Goal: Transaction & Acquisition: Purchase product/service

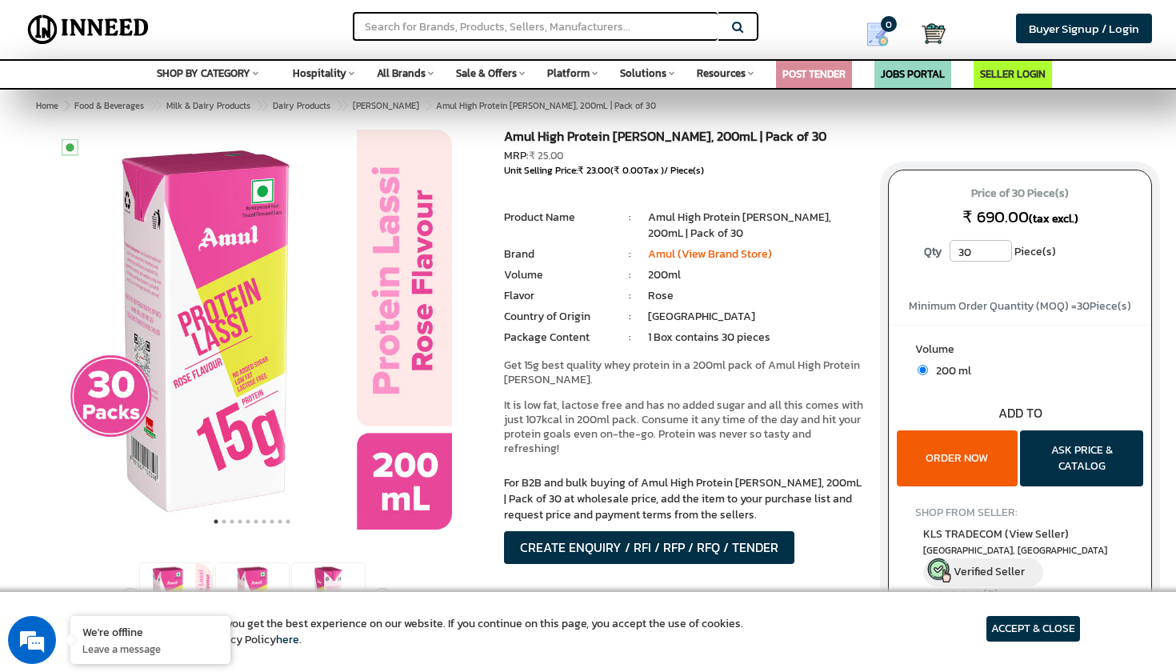
click at [978, 245] on input "30" at bounding box center [981, 251] width 62 height 22
type input "3"
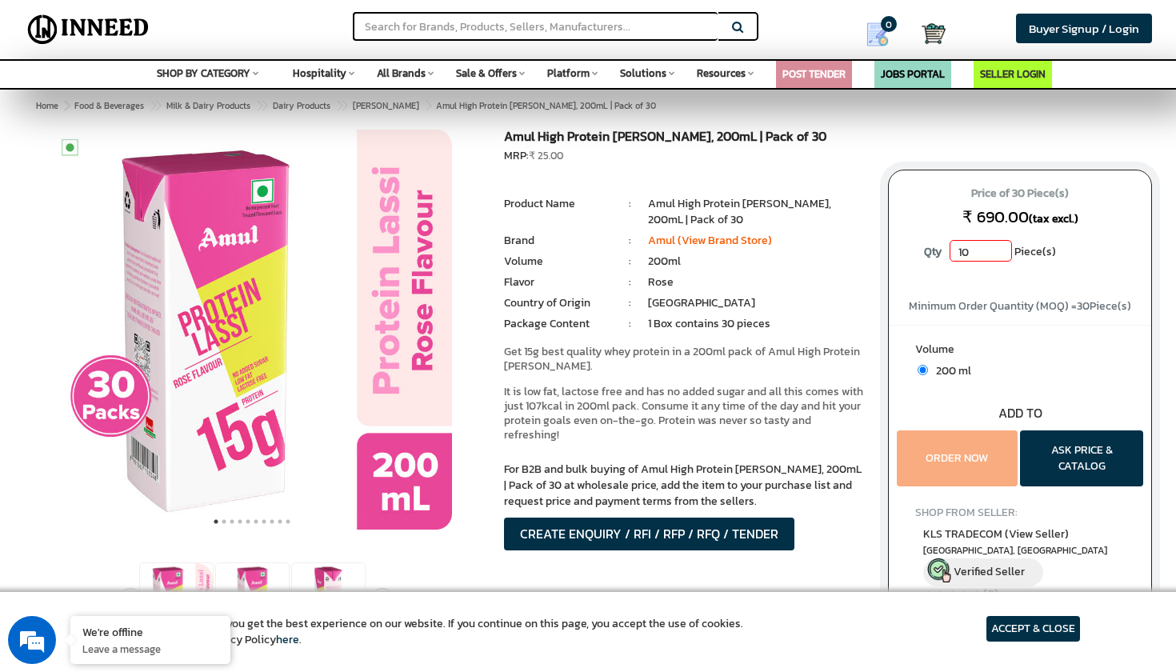
click at [974, 268] on div "Price of 30 Piece(s) ₹ 690.00 (tax excl.) Qty 10 Piece(s)" at bounding box center [1020, 229] width 262 height 118
click at [1009, 290] on div "Minimum Order Quantity (MOQ) = 30 Piece(s)" at bounding box center [1020, 301] width 262 height 26
click at [973, 252] on input "10" at bounding box center [981, 251] width 62 height 22
type input "1"
type input "3"
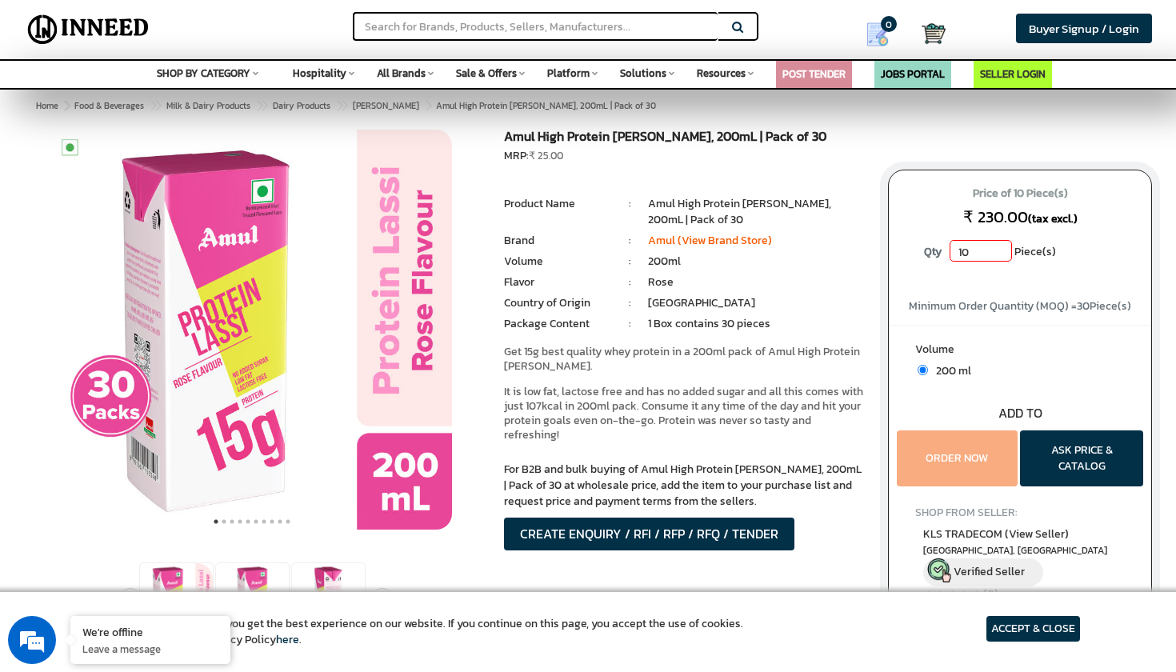
type input "1"
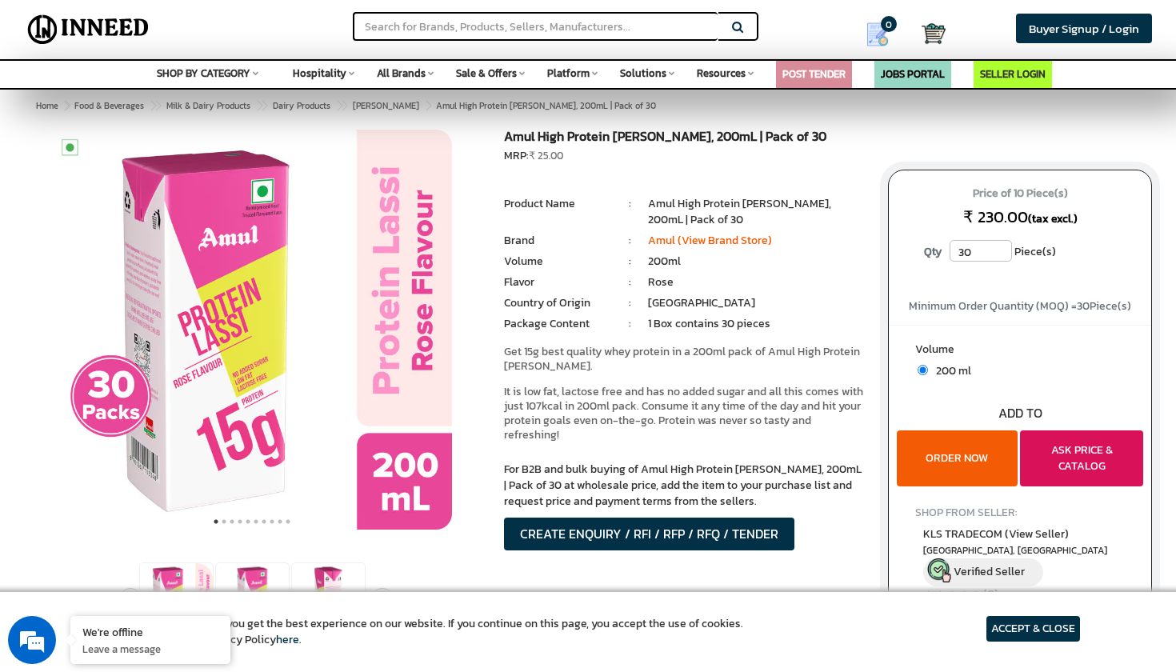
type input "30"
click at [1082, 449] on button "ASK PRICE & CATALOG" at bounding box center [1081, 458] width 123 height 56
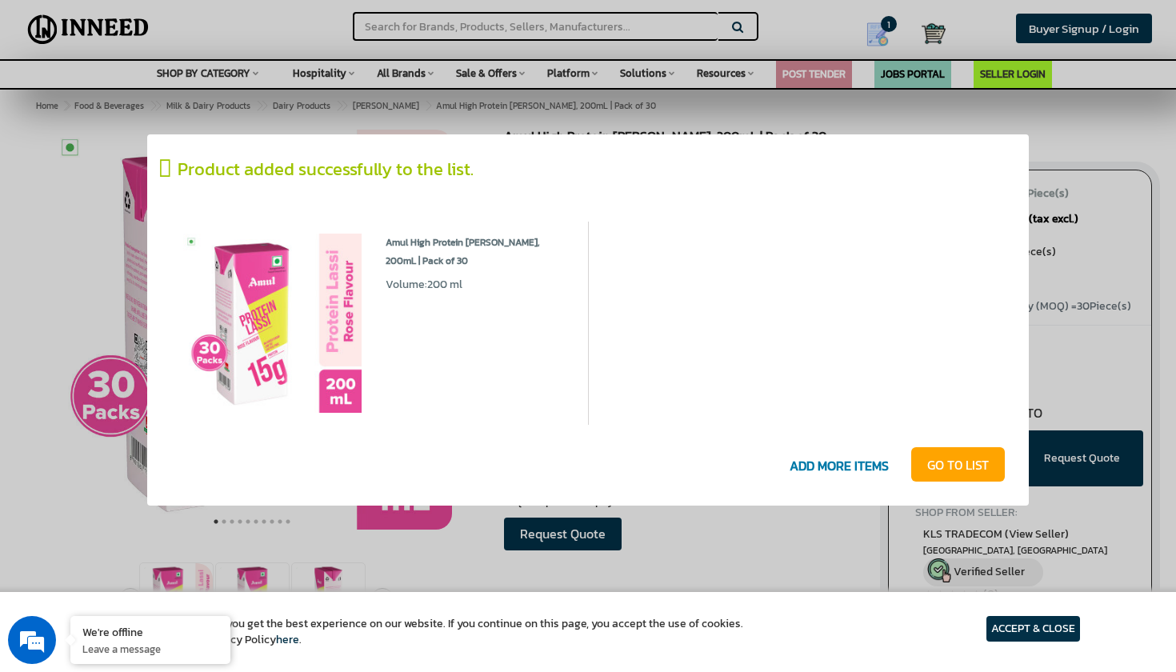
click at [965, 472] on link "GO T0 LIST" at bounding box center [958, 464] width 94 height 35
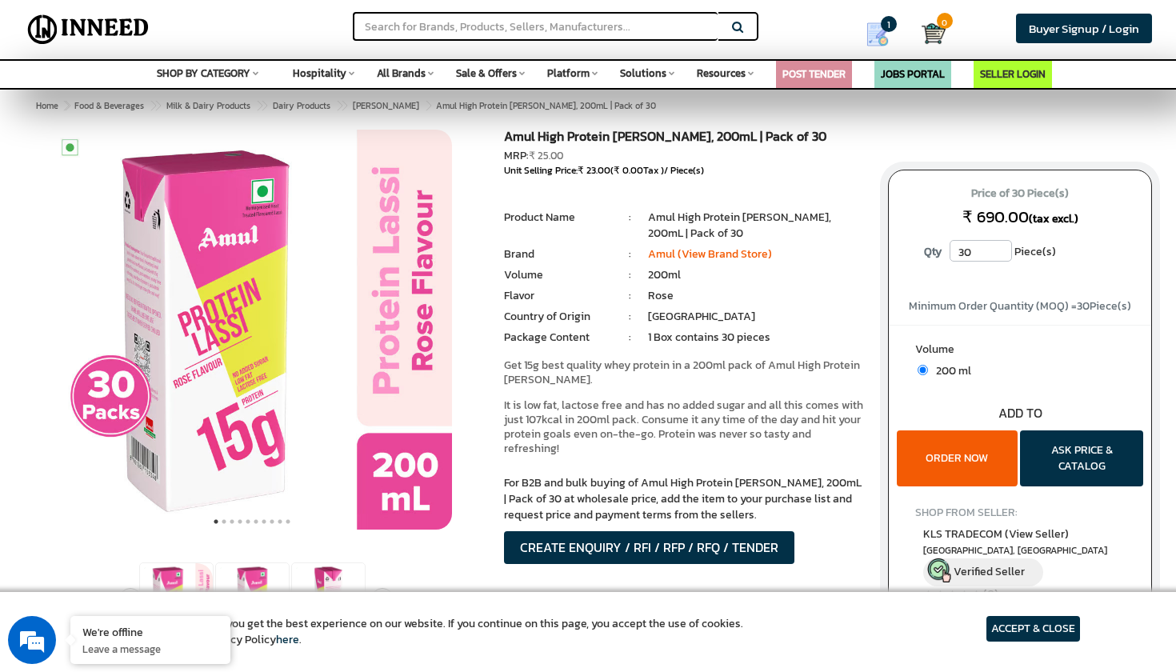
click at [246, 67] on div "SHOP BY CATEGORY Space Agriculture & Farming Apparel & Garments Architecture & …" at bounding box center [208, 71] width 102 height 21
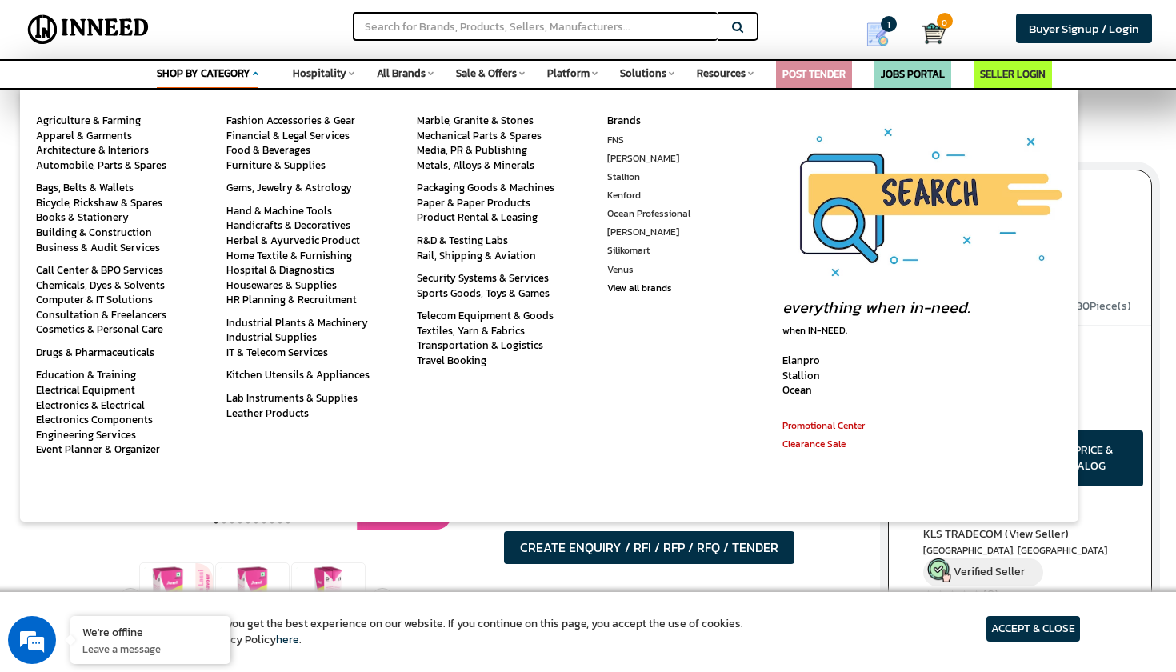
click at [230, 68] on span "SHOP BY CATEGORY" at bounding box center [204, 73] width 94 height 15
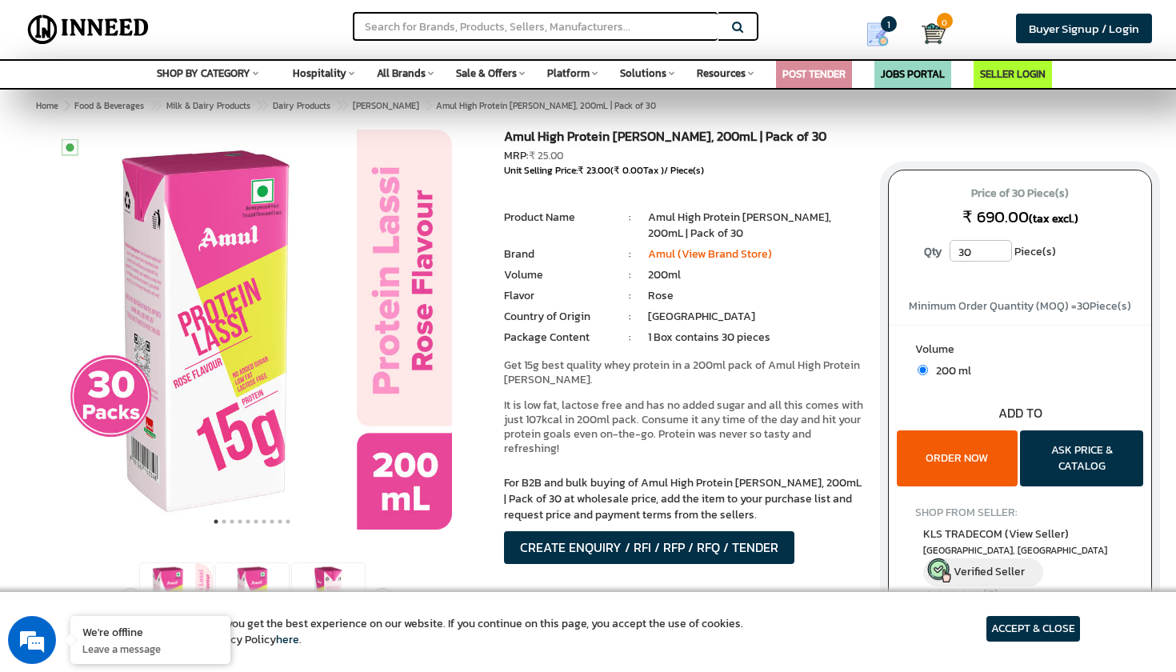
click at [230, 68] on span "SHOP BY CATEGORY" at bounding box center [204, 73] width 94 height 15
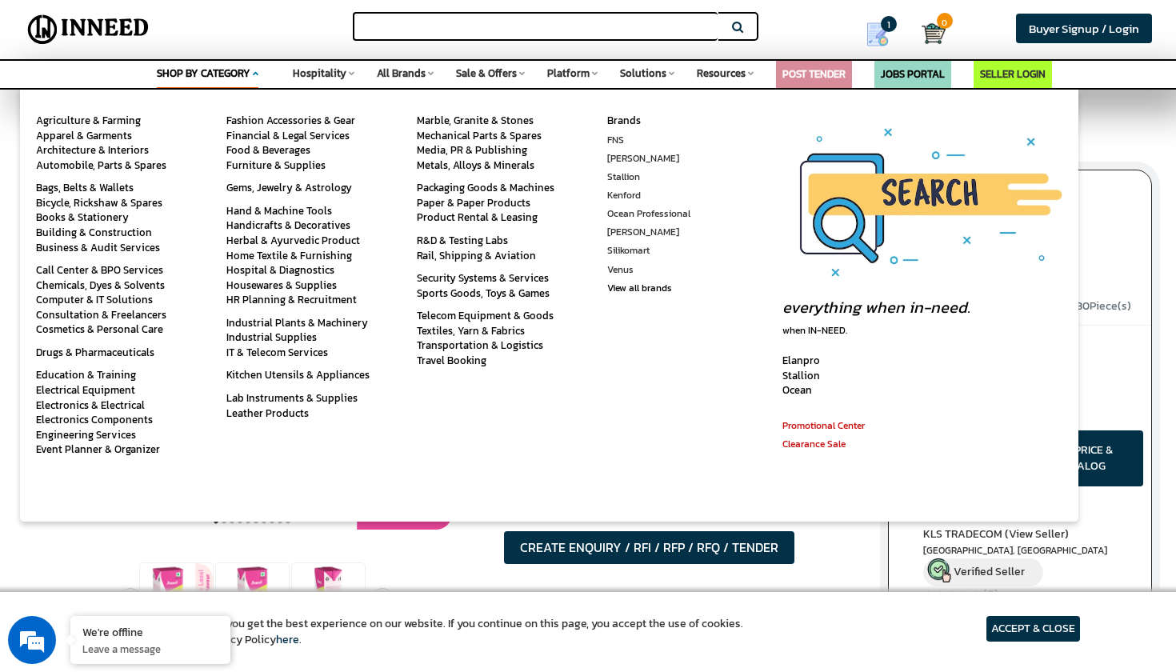
click at [485, 33] on input "text" at bounding box center [535, 26] width 365 height 29
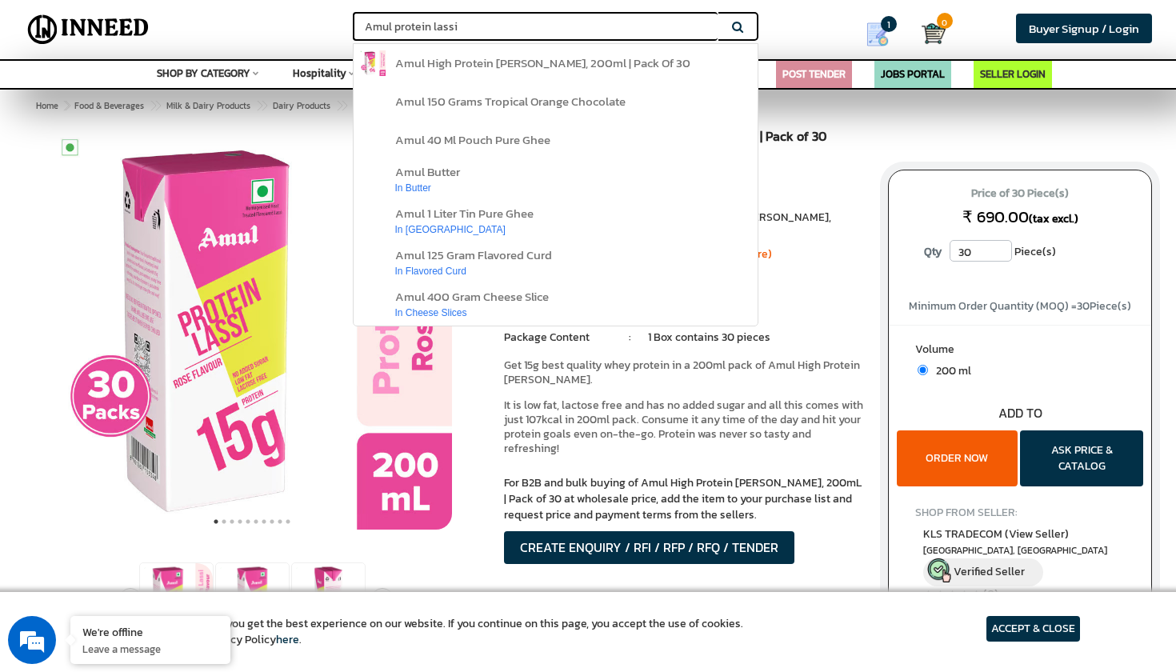
type input "Amul protein lassi"
click at [738, 26] on button "Search" at bounding box center [738, 26] width 40 height 29
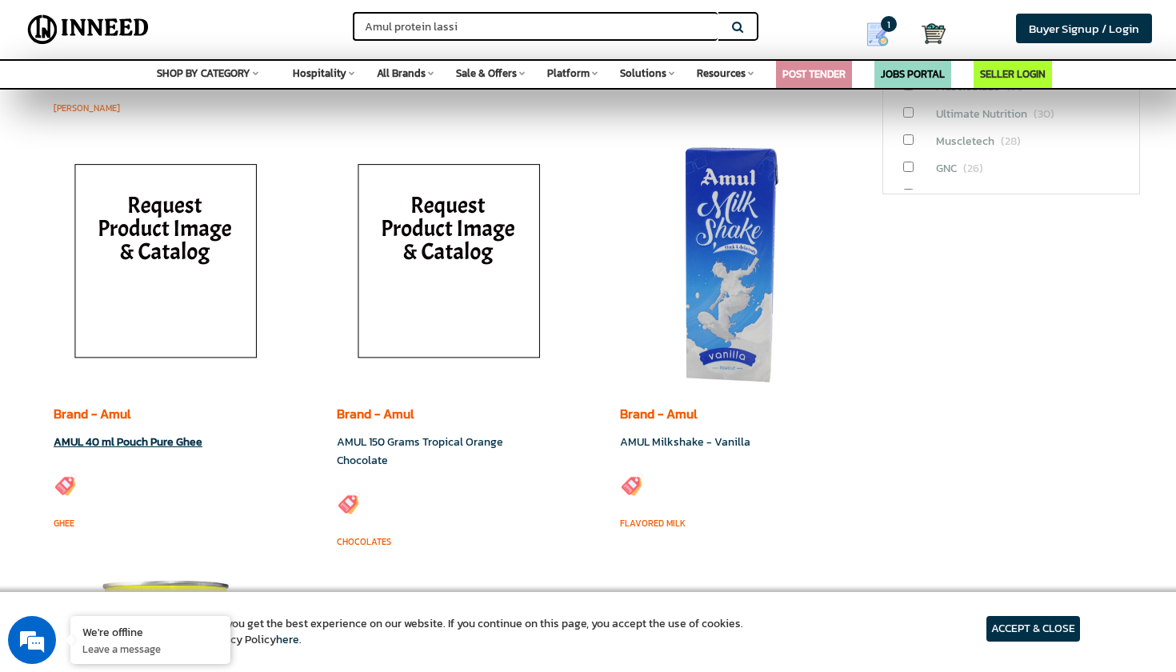
scroll to position [487, 0]
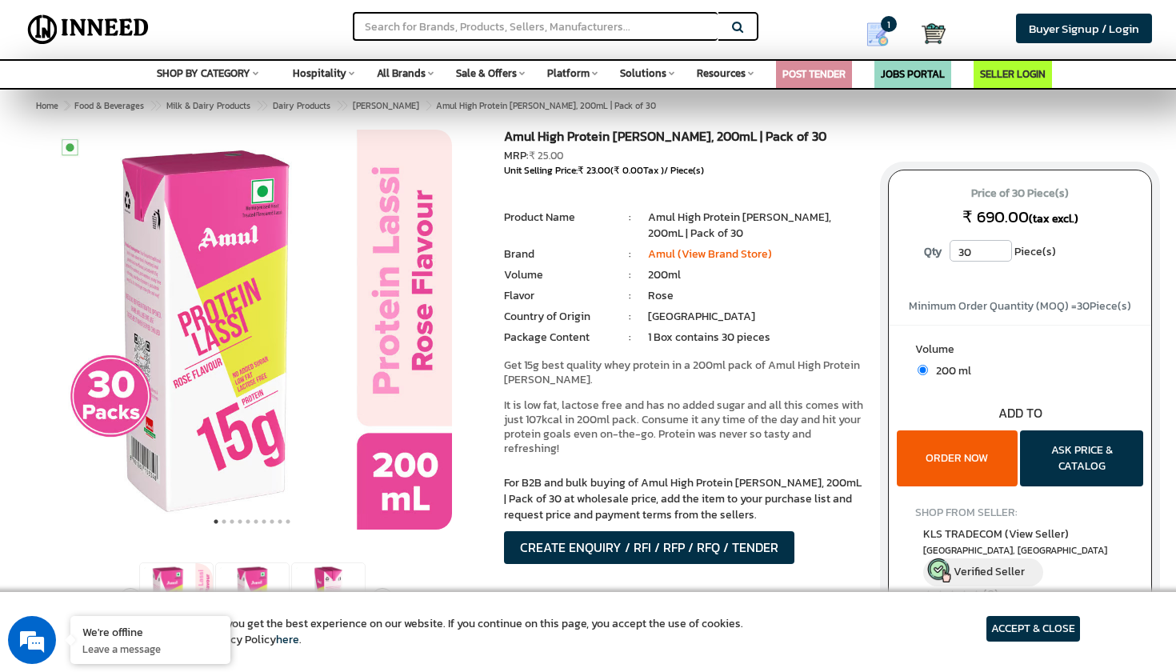
click at [940, 455] on button "ORDER NOW" at bounding box center [957, 458] width 121 height 56
click at [938, 460] on button "ORDER NOW" at bounding box center [957, 458] width 121 height 56
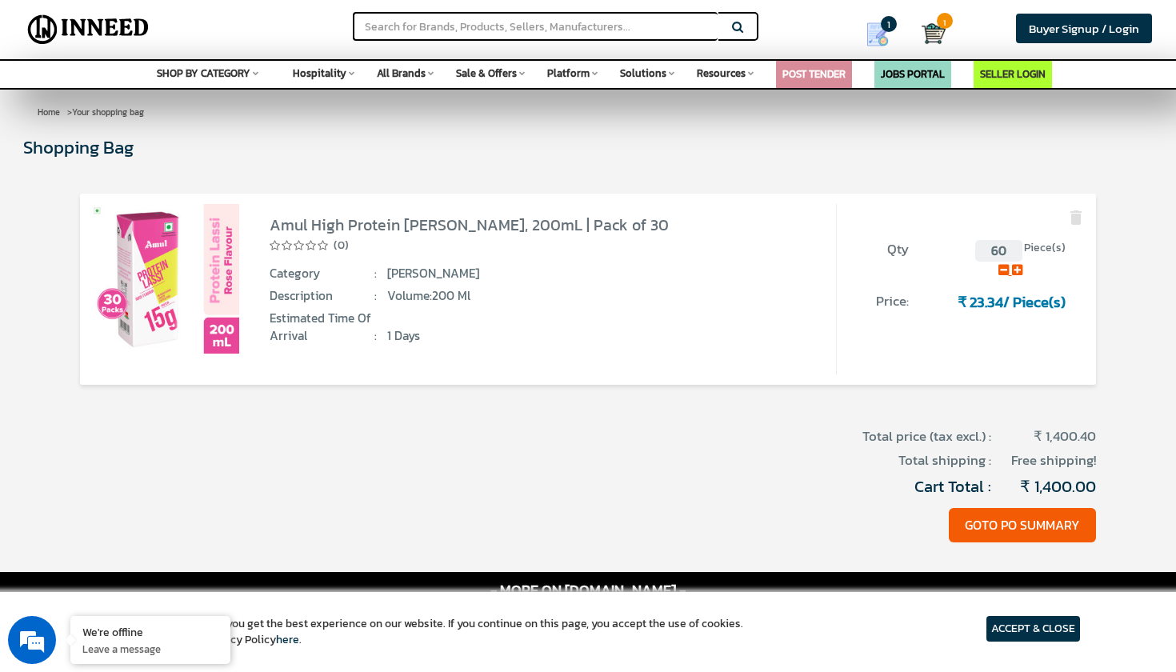
click at [1004, 272] on icon at bounding box center [1003, 270] width 10 height 12
click at [1007, 253] on input "60" at bounding box center [998, 251] width 47 height 22
type input "6"
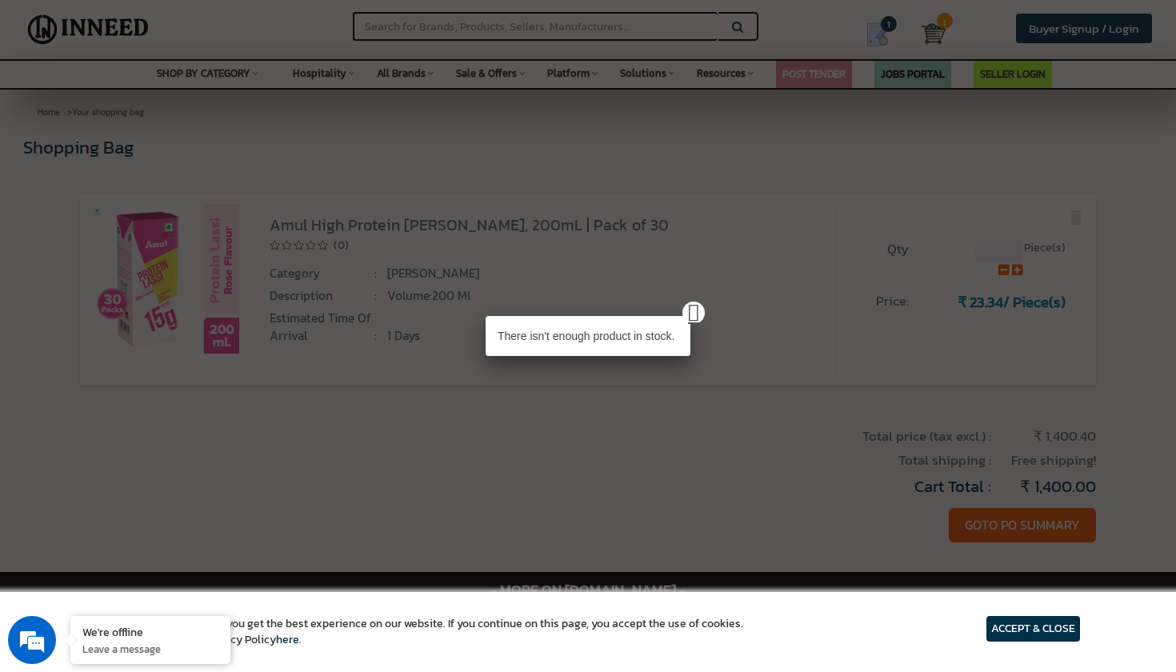
click at [702, 309] on link at bounding box center [693, 313] width 22 height 22
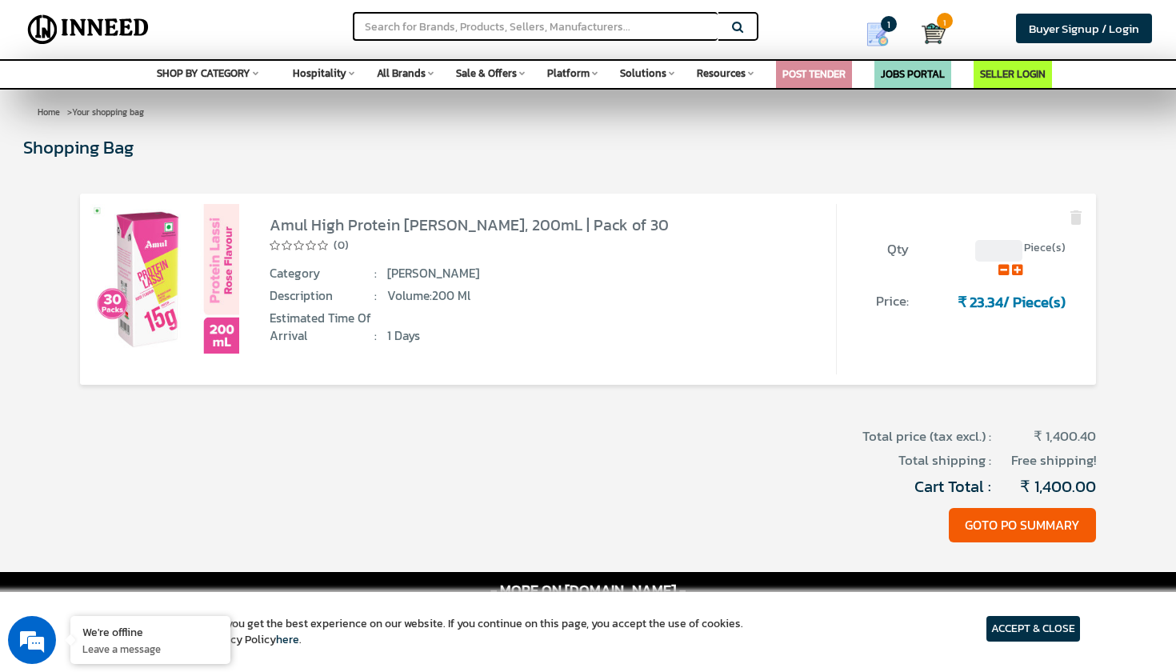
click at [992, 247] on input "text" at bounding box center [998, 251] width 47 height 22
type input "30"
click at [990, 327] on div "Qty 30 Piece(s) Price : ₹ 23.34" at bounding box center [961, 289] width 249 height 170
click at [1006, 249] on input "1004" at bounding box center [998, 251] width 47 height 22
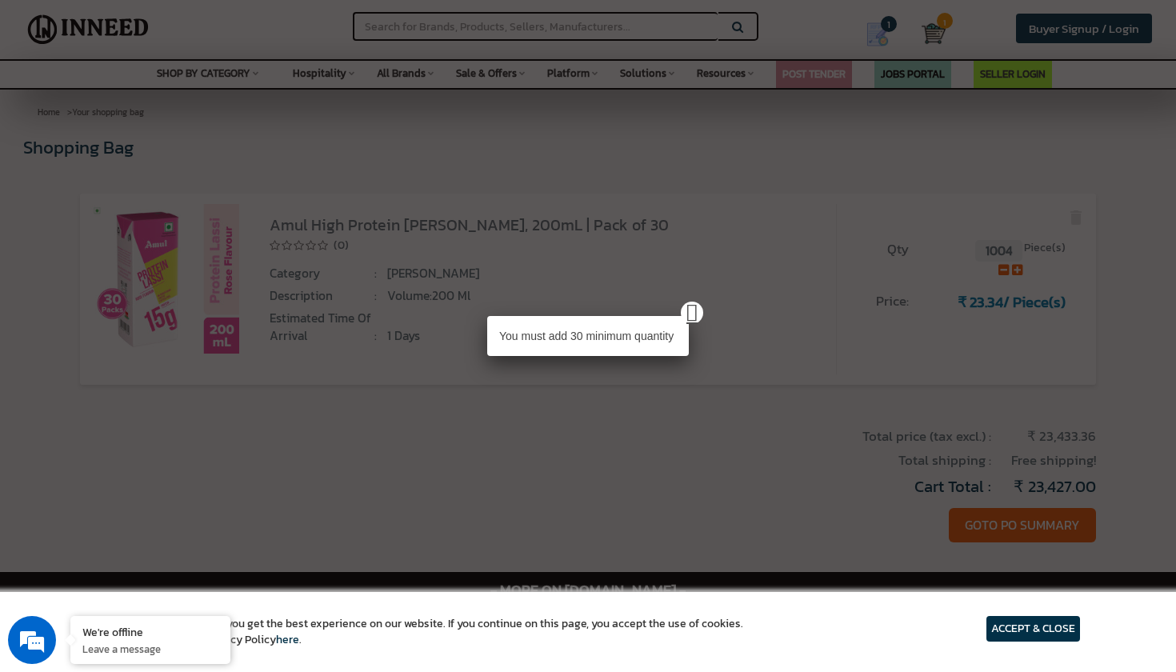
click at [700, 310] on link at bounding box center [692, 313] width 22 height 22
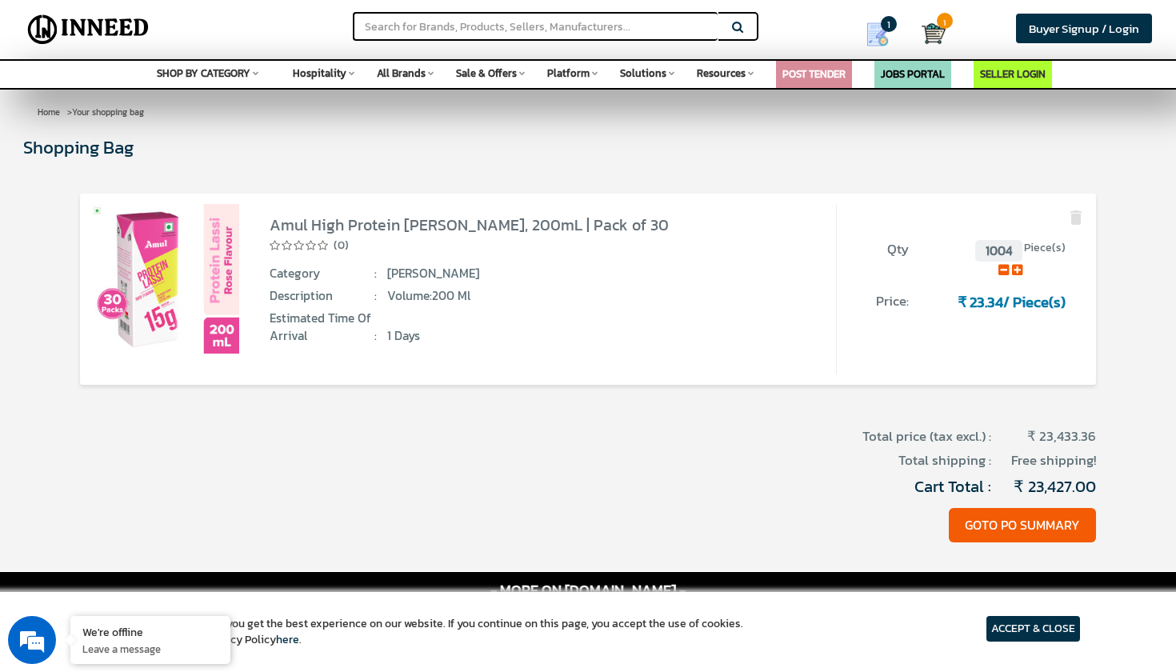
click at [1006, 251] on input "1004" at bounding box center [998, 251] width 47 height 22
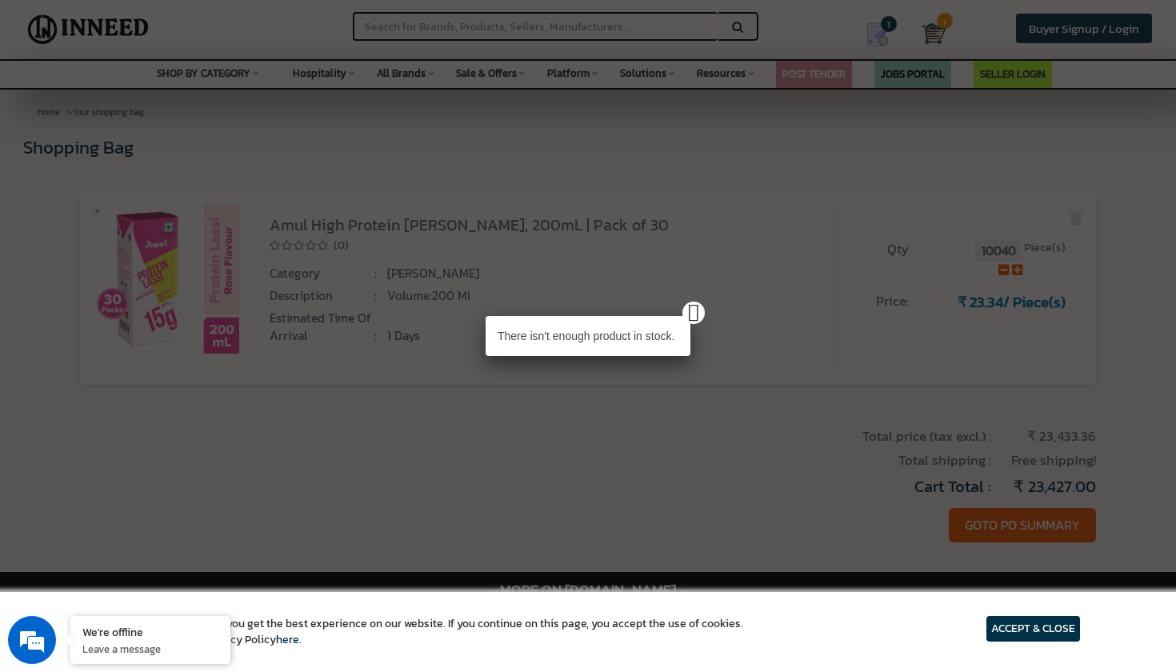
type input "1004"
